Goal: Task Accomplishment & Management: Use online tool/utility

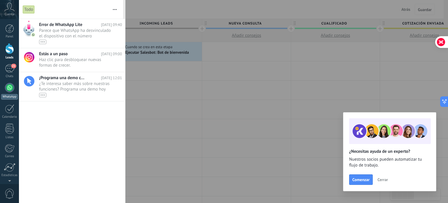
click at [10, 92] on link "WhatsApp" at bounding box center [9, 91] width 19 height 17
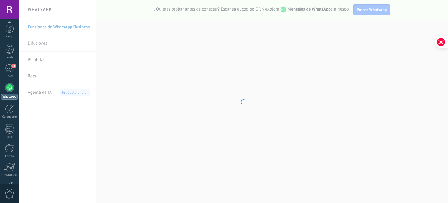
click at [8, 182] on div at bounding box center [10, 187] width 10 height 10
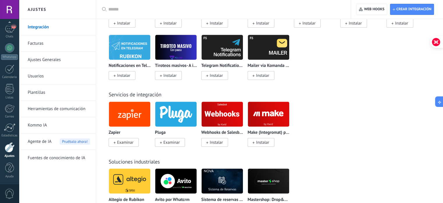
scroll to position [1040, 0]
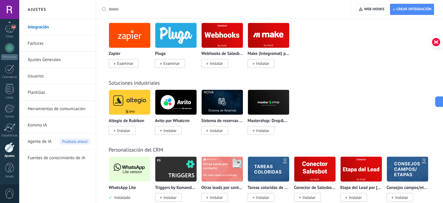
click at [133, 7] on input "text" at bounding box center [225, 9] width 234 height 6
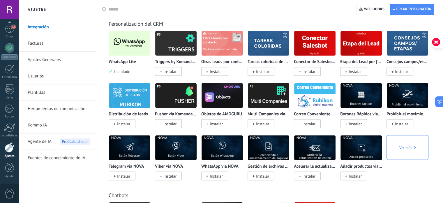
click at [125, 51] on img at bounding box center [129, 43] width 41 height 28
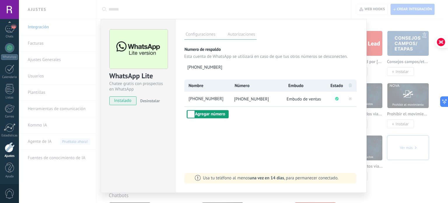
click at [211, 113] on button "Agregar número" at bounding box center [207, 114] width 42 height 8
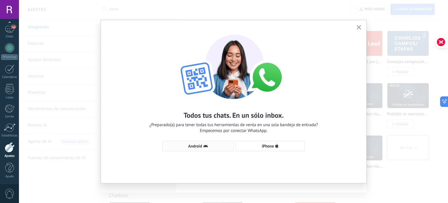
click at [202, 145] on span "Android" at bounding box center [198, 145] width 65 height 5
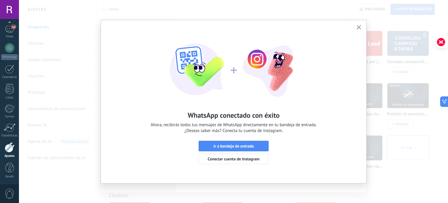
click at [361, 25] on button "button" at bounding box center [358, 28] width 7 height 8
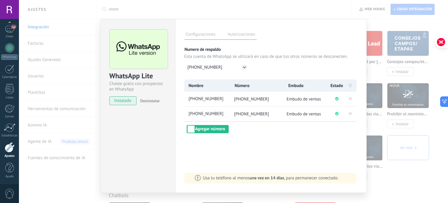
click at [391, 28] on div "WhatsApp Lite Chatee gratis con prospectos en WhatsApp instalado Desinstalar Co…" at bounding box center [233, 101] width 429 height 203
